Goal: Subscribe to service/newsletter

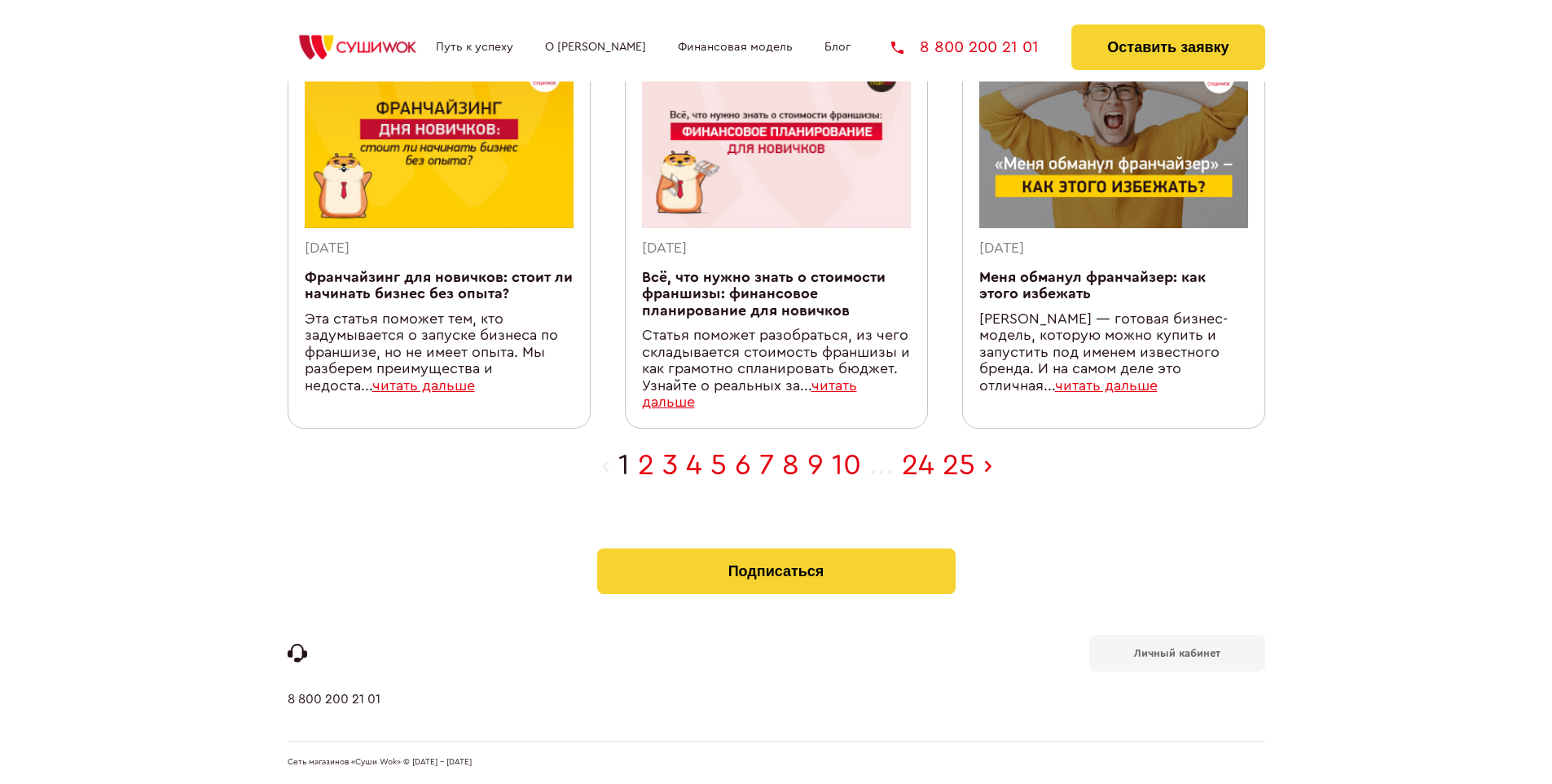
scroll to position [517, 0]
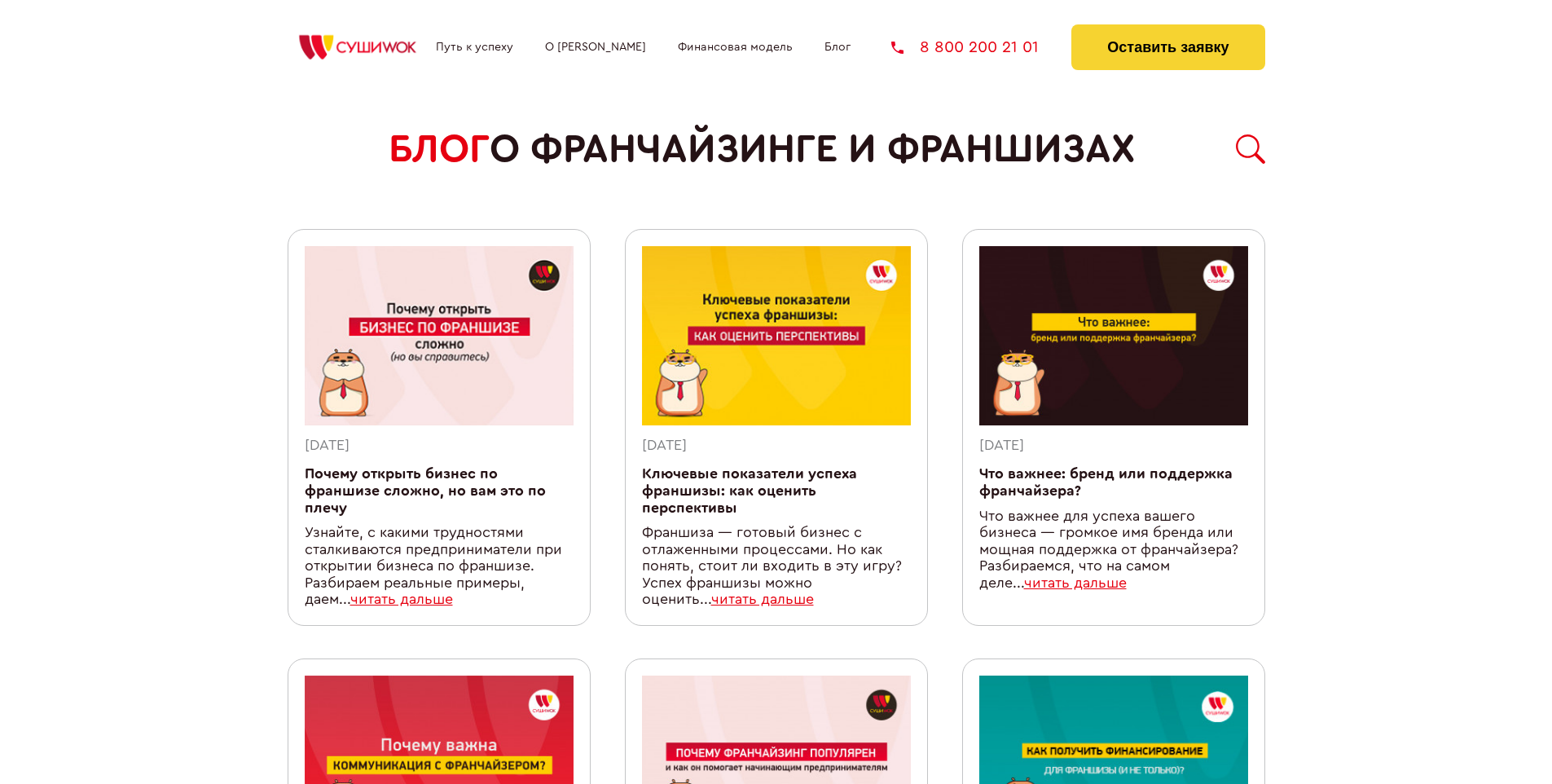
scroll to position [1467, 0]
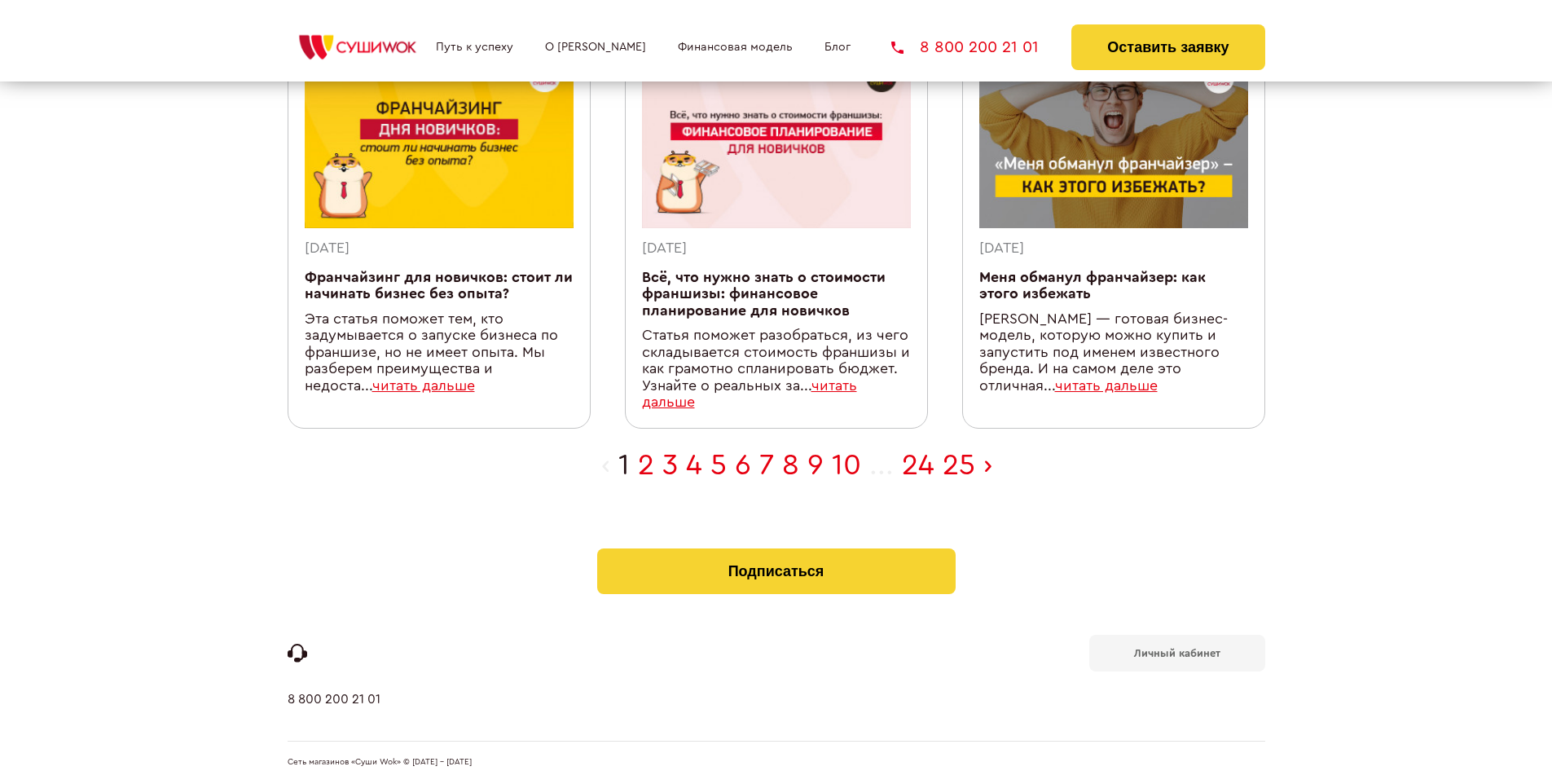
click at [1177, 652] on b "Личный кабинет" at bounding box center [1177, 653] width 86 height 11
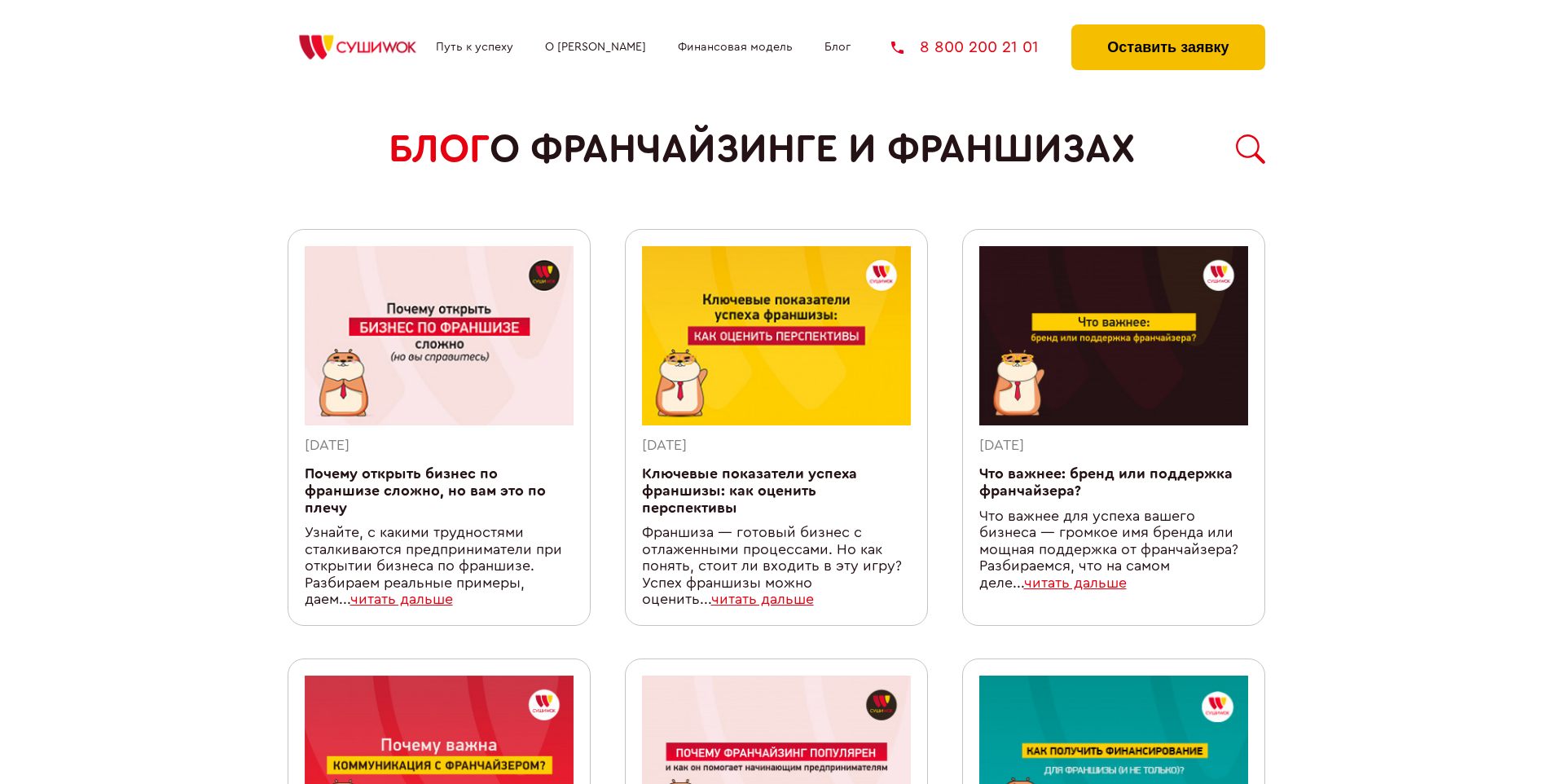
click at [1168, 28] on button "Оставить заявку" at bounding box center [1168, 47] width 193 height 46
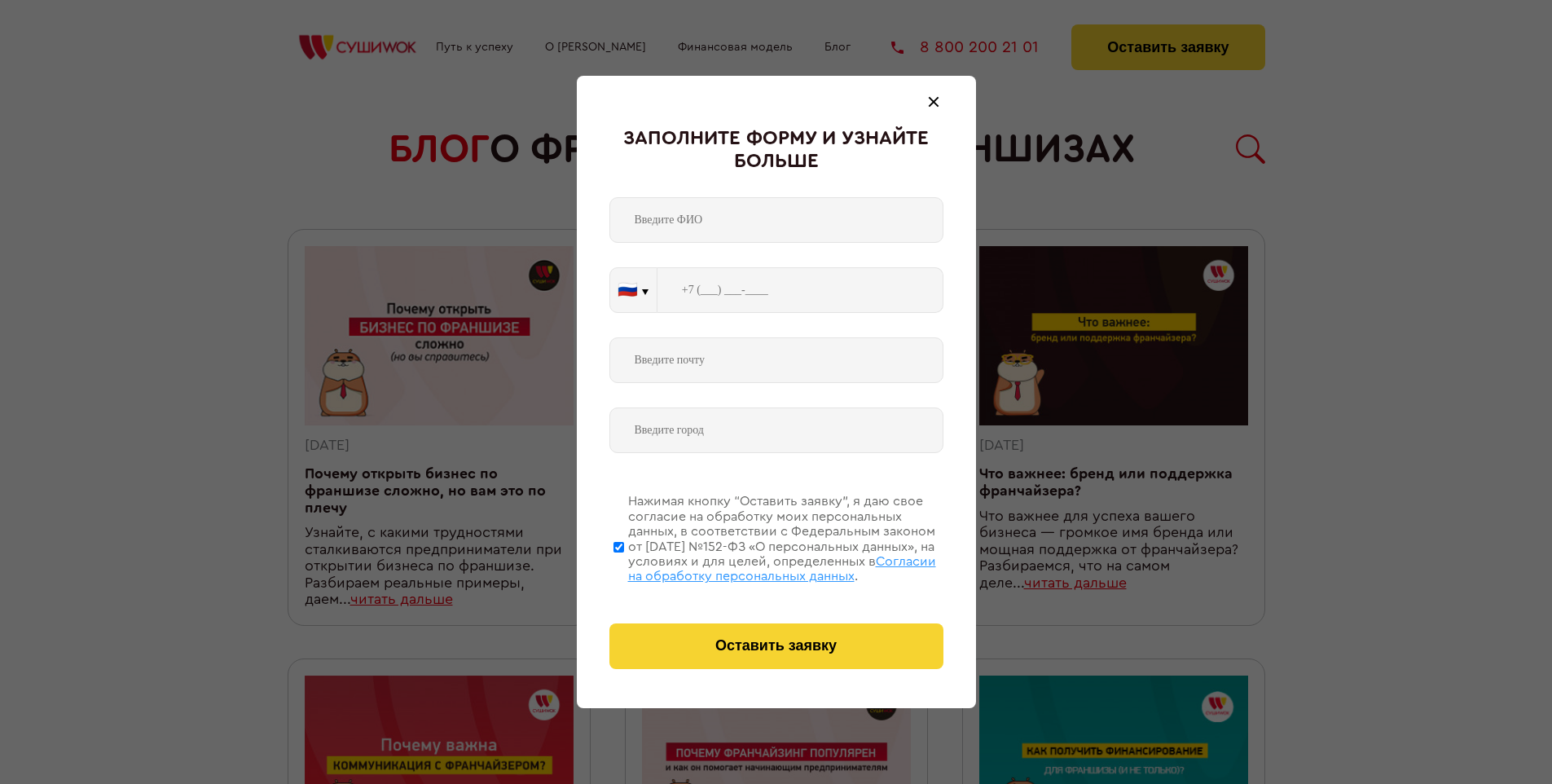
click at [755, 566] on span "Согласии на обработку персональных данных" at bounding box center [782, 568] width 308 height 28
click at [624, 566] on input "Нажимая кнопку “Оставить заявку”, я даю свое согласие на обработку моих персона…" at bounding box center [618, 547] width 11 height 130
checkbox input "false"
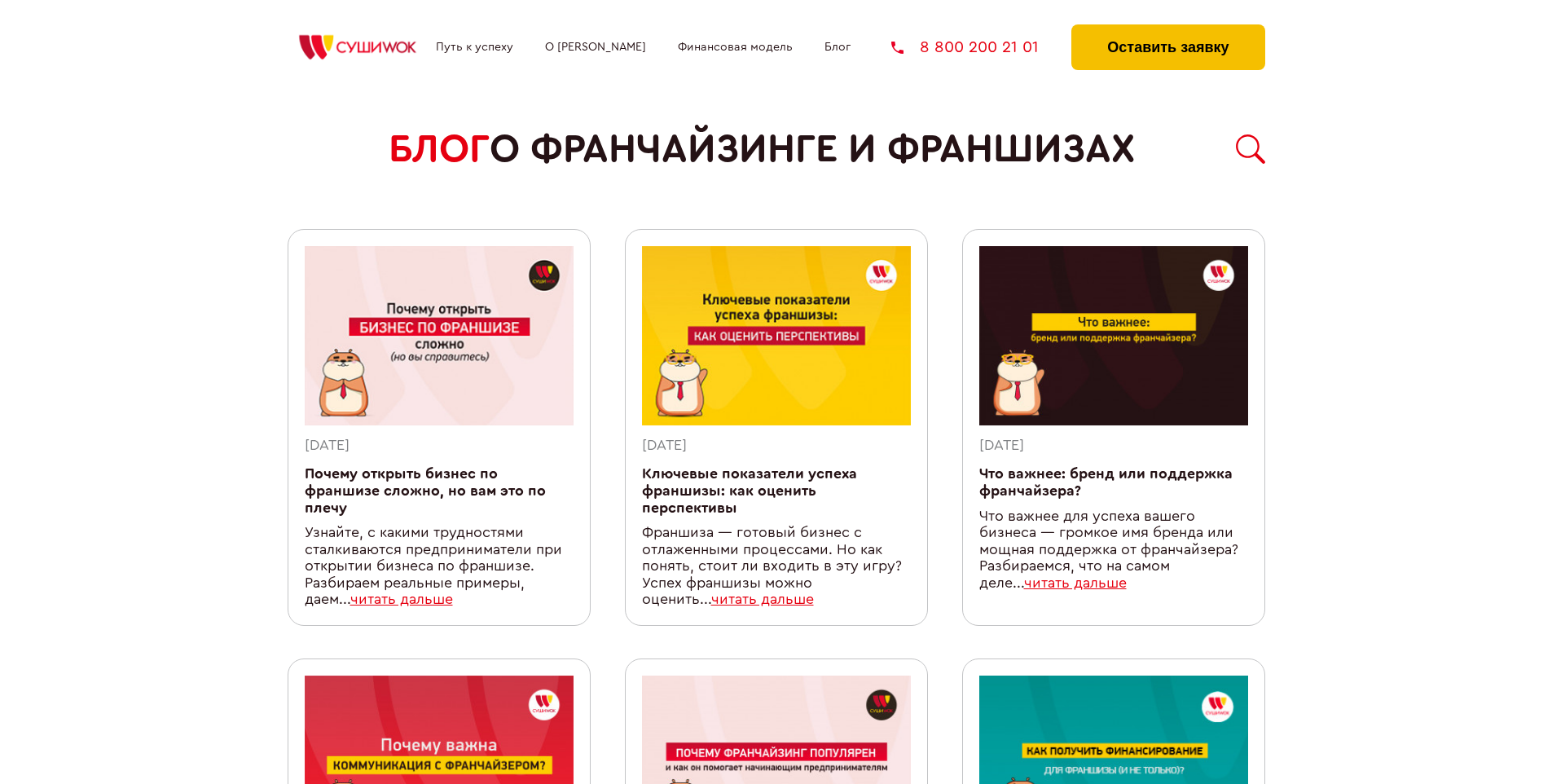
click at [1168, 28] on button "Оставить заявку" at bounding box center [1168, 47] width 193 height 46
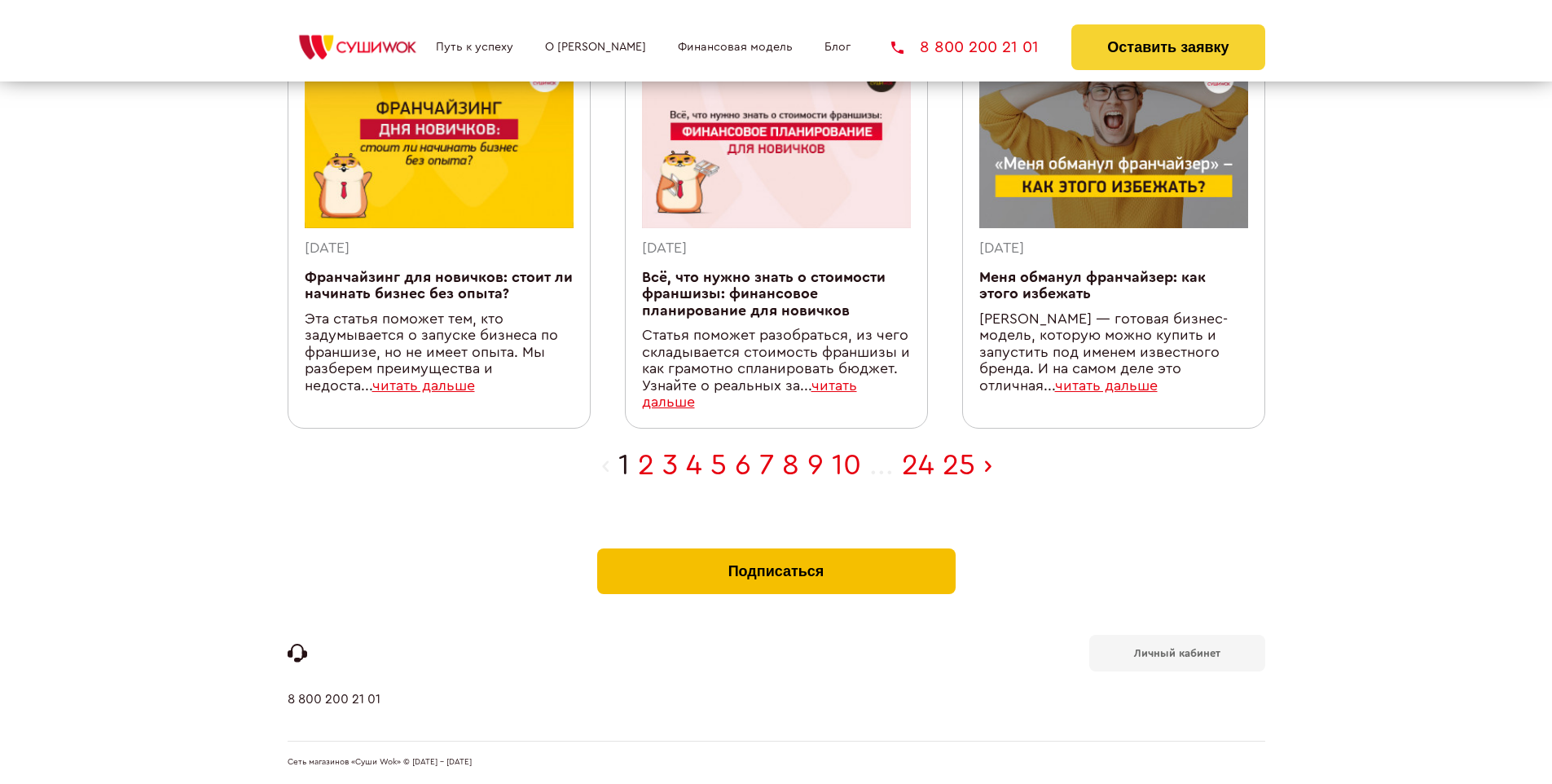
click at [776, 553] on button "Подписаться" at bounding box center [776, 570] width 359 height 46
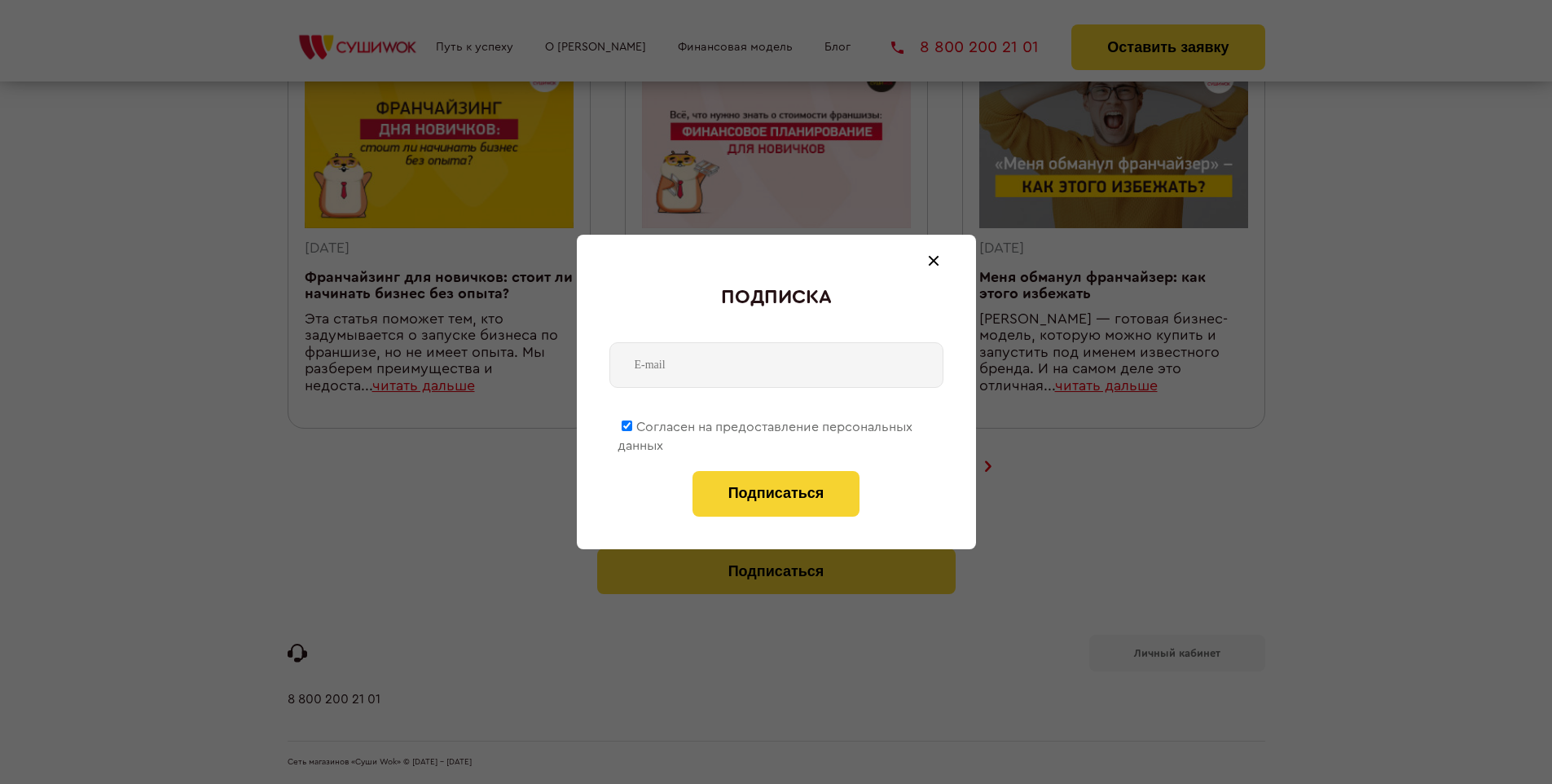
click at [766, 424] on span "Согласен на предоставление персональных данных" at bounding box center [766, 436] width 295 height 32
click at [633, 424] on input "Согласен на предоставление персональных данных" at bounding box center [627, 426] width 11 height 11
checkbox input "false"
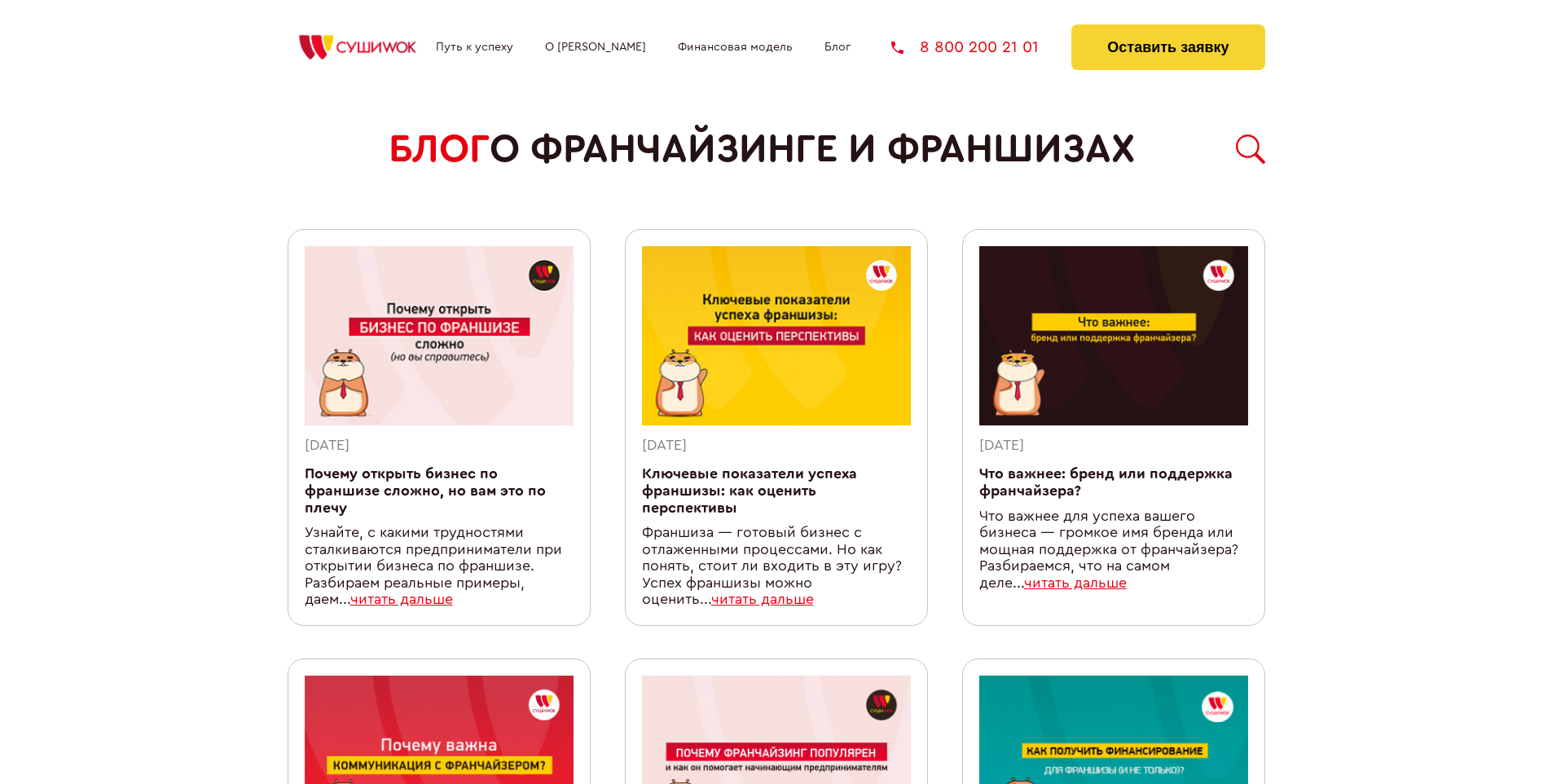
scroll to position [1467, 0]
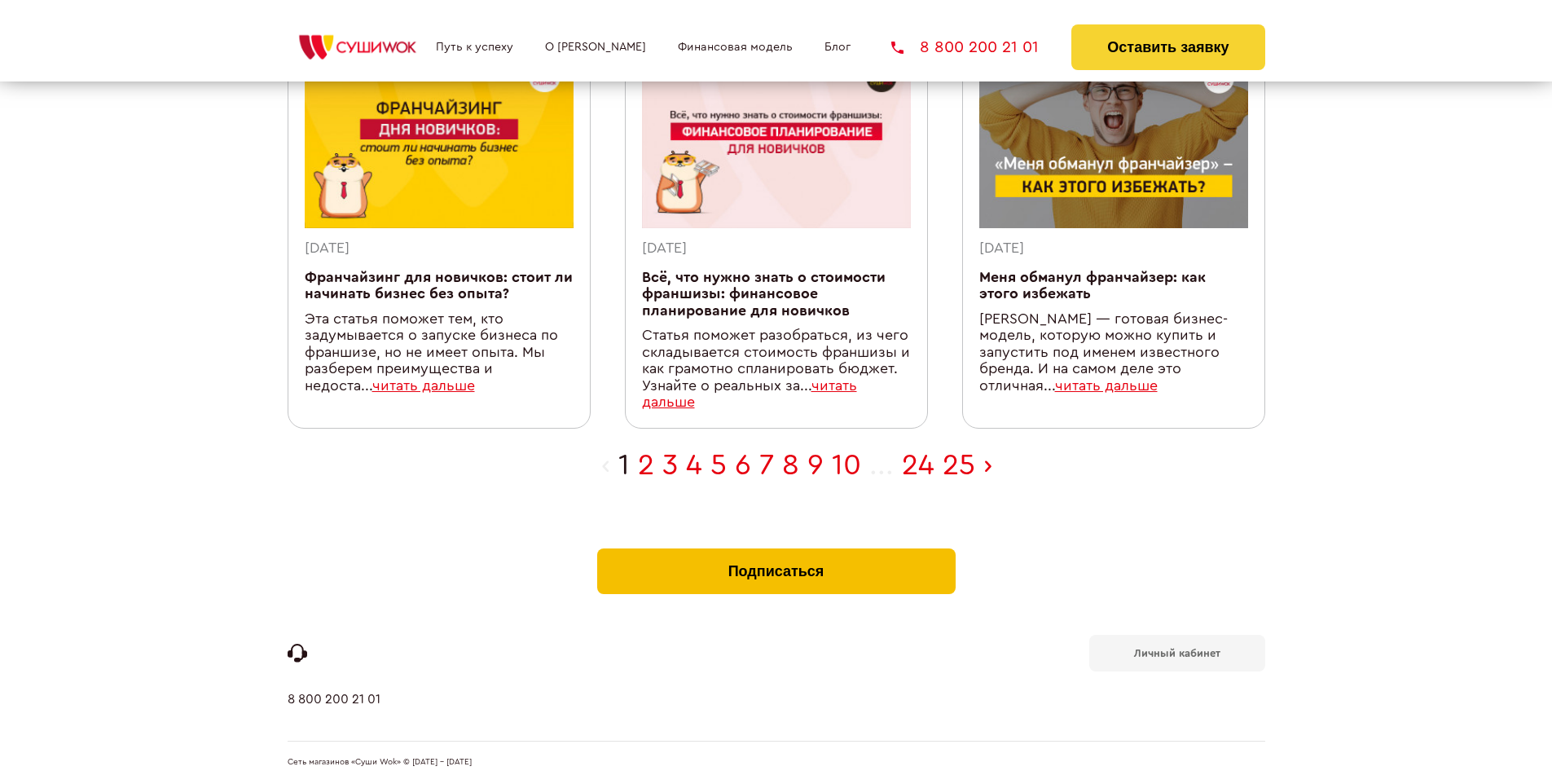
click at [776, 553] on button "Подписаться" at bounding box center [776, 570] width 359 height 46
